Goal: Task Accomplishment & Management: Manage account settings

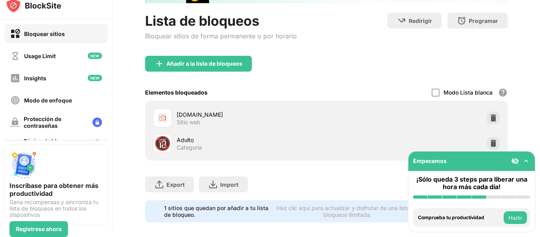
scroll to position [83, 0]
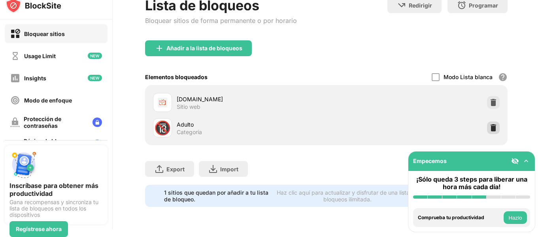
click at [489, 124] on img at bounding box center [493, 128] width 8 height 8
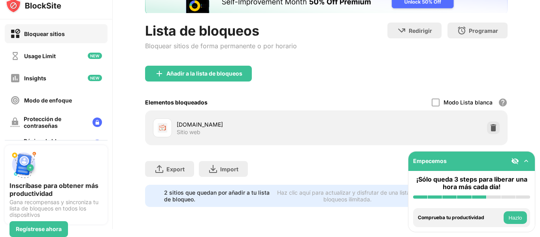
scroll to position [58, 0]
